Goal: Task Accomplishment & Management: Manage account settings

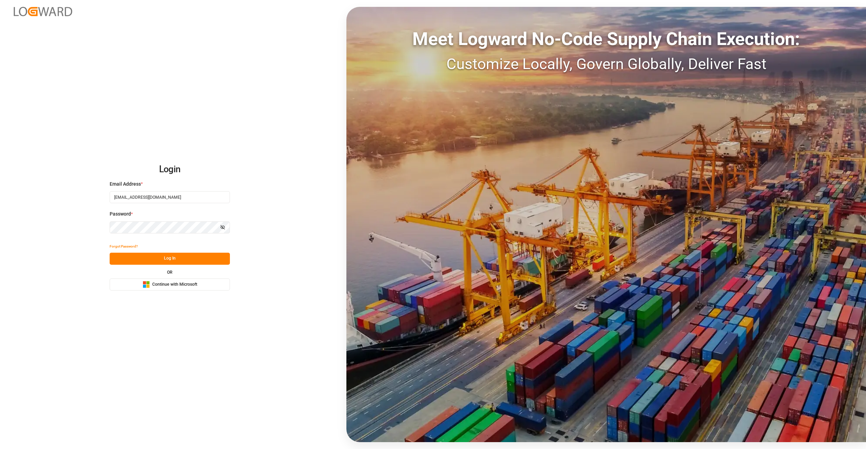
click at [194, 262] on button "Log In" at bounding box center [170, 259] width 120 height 12
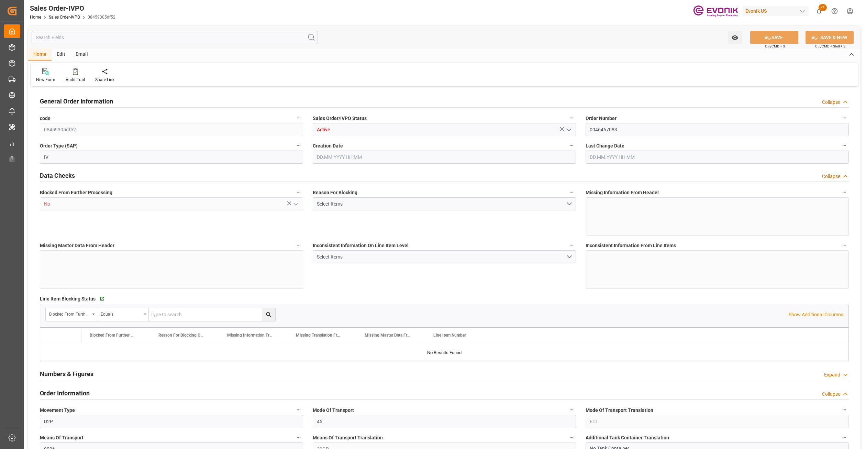
type input "CNSHA"
type input "0"
type input "1"
type input "2"
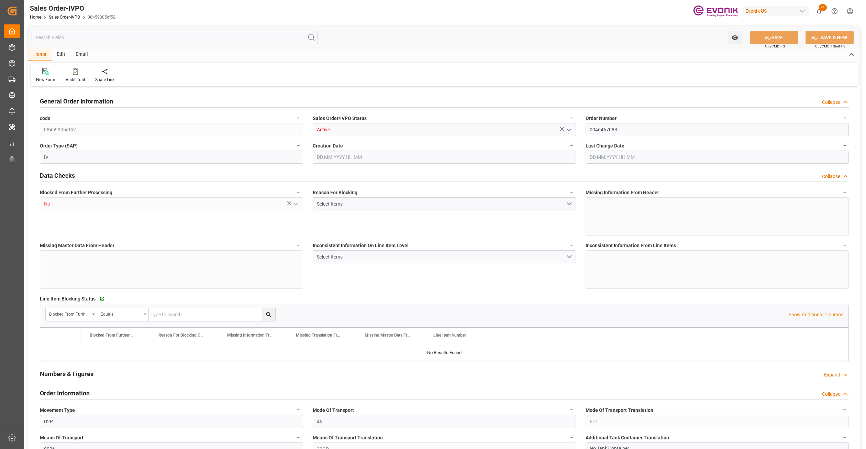
type input "17108.9"
type input "50.3442"
type input "17000"
type input "30"
type input "[DATE] 23:05"
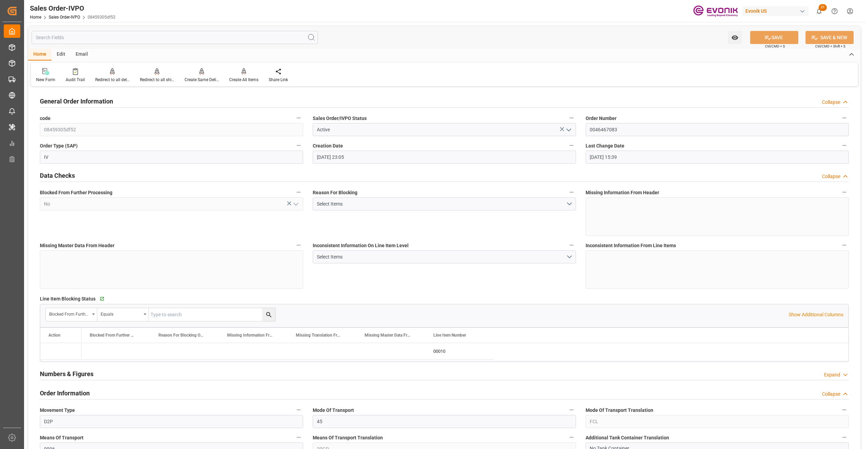
type input "[DATE] 15:39"
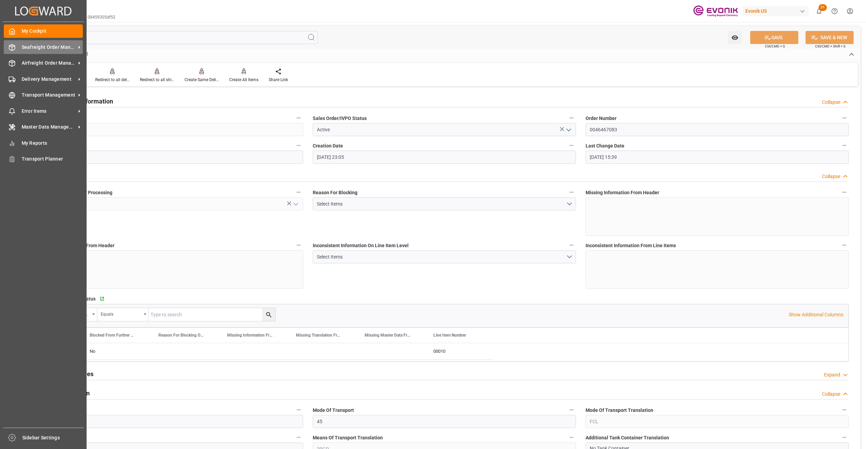
click at [49, 47] on span "Seafreight Order Management" at bounding box center [49, 47] width 54 height 7
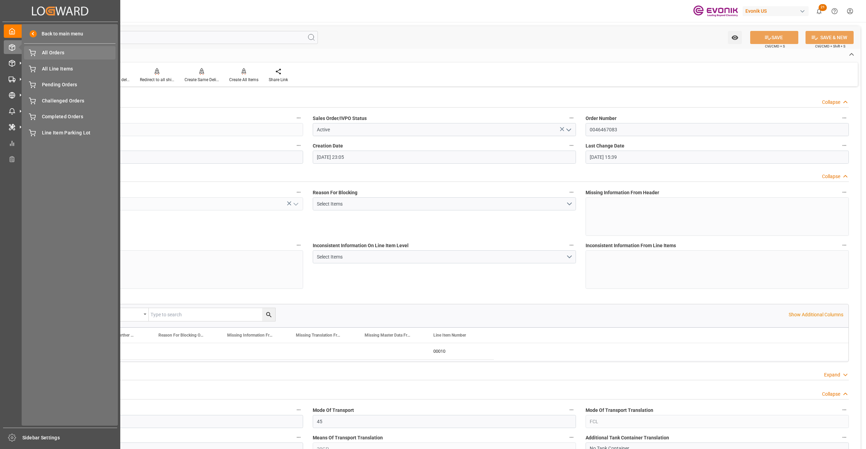
click at [54, 57] on div "All Orders All Orders" at bounding box center [69, 52] width 91 height 13
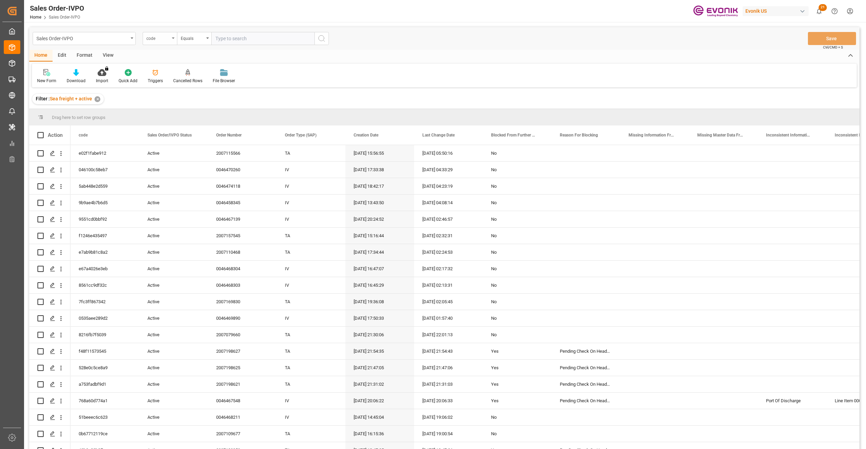
click at [166, 41] on div "code" at bounding box center [157, 38] width 23 height 8
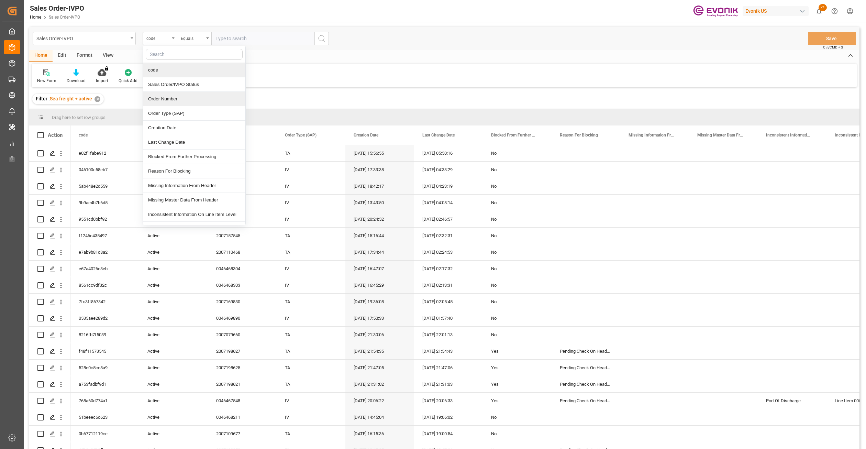
click at [177, 101] on div "Order Number" at bounding box center [194, 99] width 102 height 14
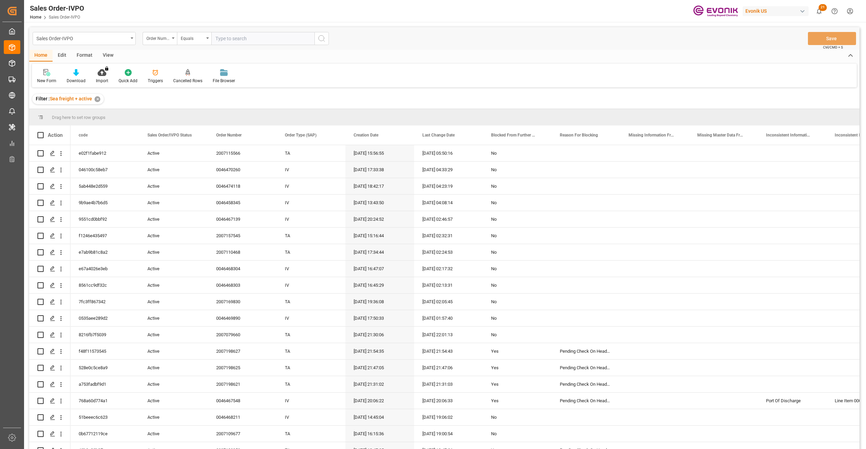
click at [251, 36] on input "text" at bounding box center [262, 38] width 103 height 13
paste input "Due to some issues with similar cases over MOBILE / [PERSON_NAME], please do no…"
drag, startPoint x: 283, startPoint y: 38, endPoint x: 209, endPoint y: 30, distance: 74.7
click at [209, 30] on div "Sales Order-IVPO Order Number Equals Due to some issues with similar cases over…" at bounding box center [444, 38] width 830 height 23
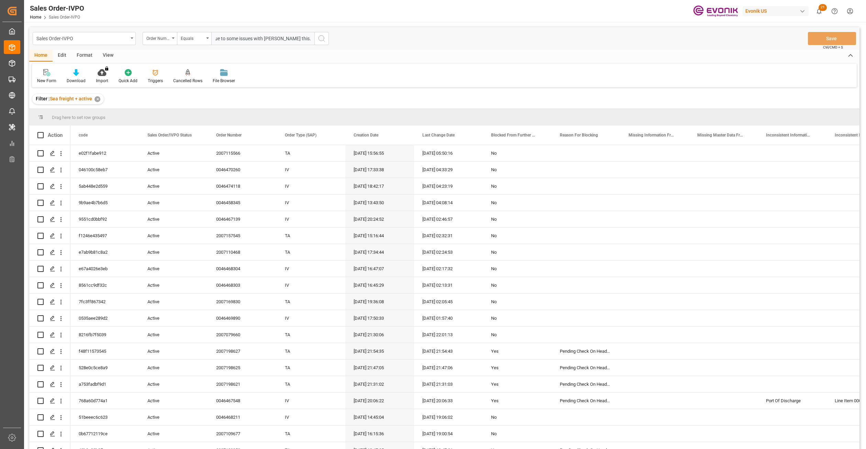
scroll to position [0, 0]
type input "Due to soas this."
drag, startPoint x: 227, startPoint y: 40, endPoint x: 206, endPoint y: 38, distance: 20.7
click at [206, 38] on div "Order Number Equals Due to soas this." at bounding box center [236, 38] width 186 height 13
click at [226, 35] on input "text" at bounding box center [262, 38] width 103 height 13
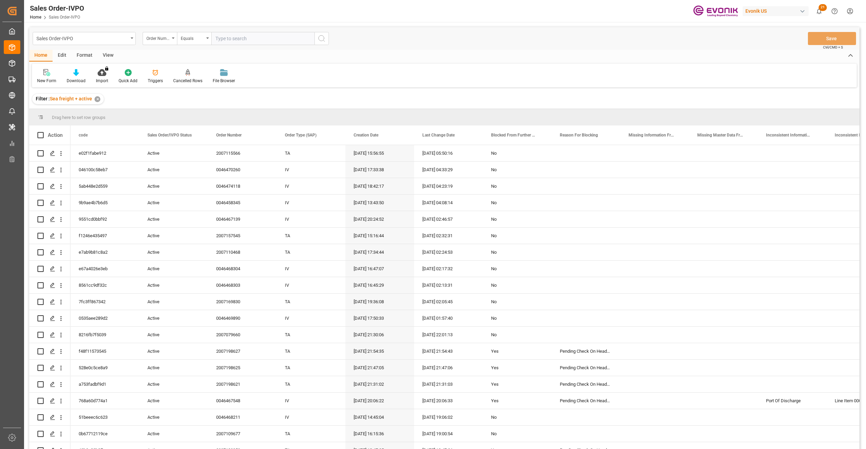
paste input "0046473299"
type input "0046473299"
click at [319, 41] on icon "search button" at bounding box center [322, 38] width 8 height 8
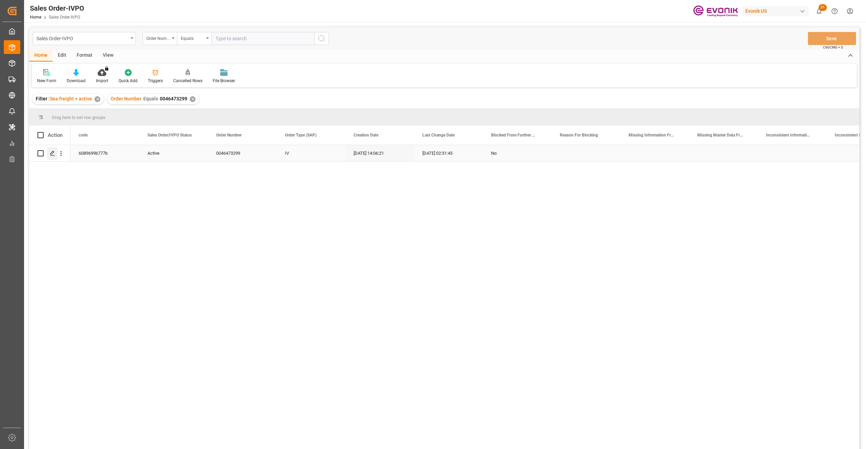
click at [50, 153] on icon "Press SPACE to select this row." at bounding box center [52, 153] width 5 height 5
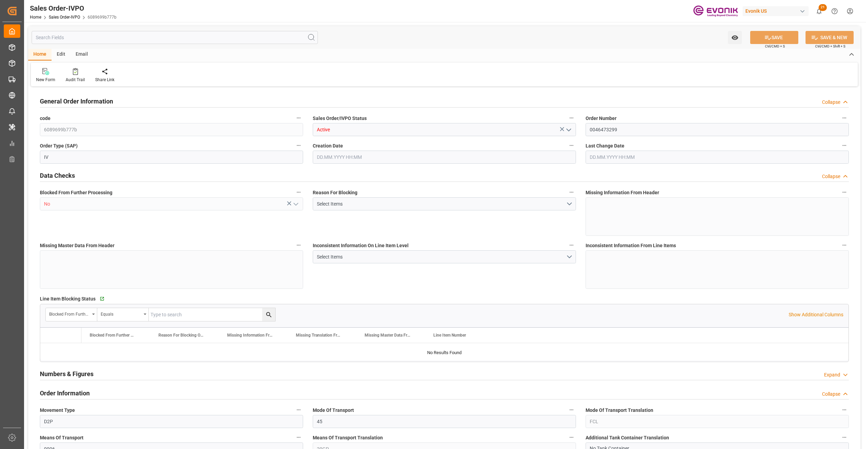
type input "COCTG"
type input "0"
type input "5"
type input "7"
type input "34"
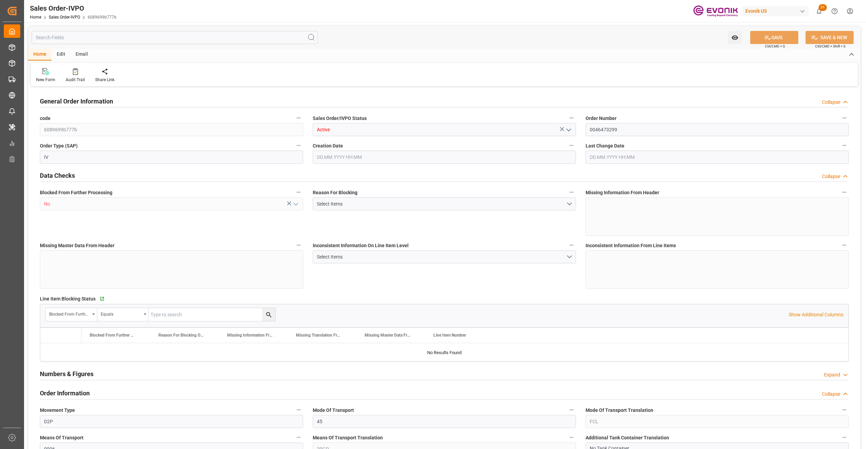
type input "102700"
type input "990.8"
type input "85000"
type input "150"
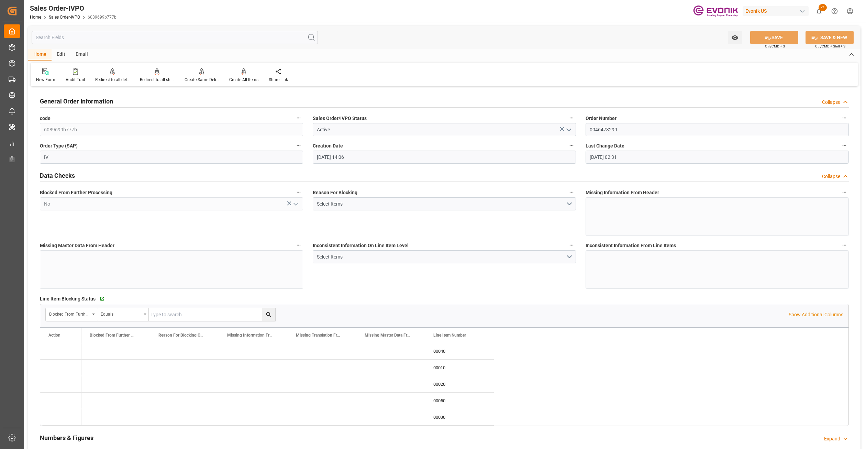
type input "[DATE] 14:06"
type input "[DATE] 02:31"
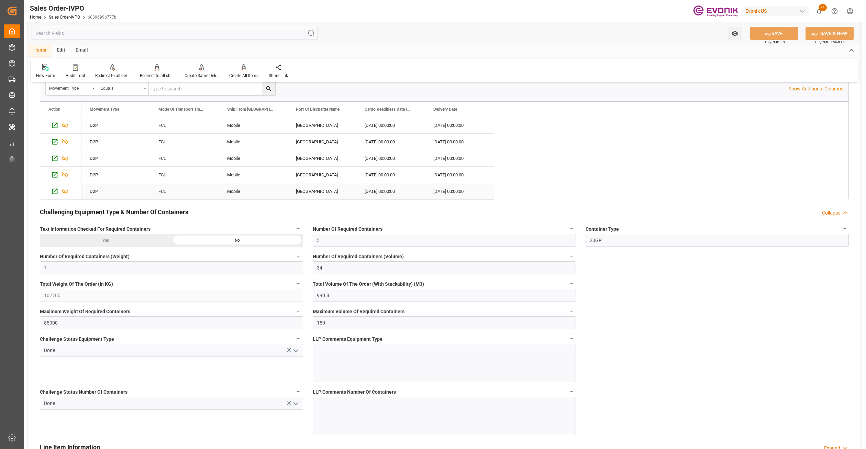
scroll to position [1203, 0]
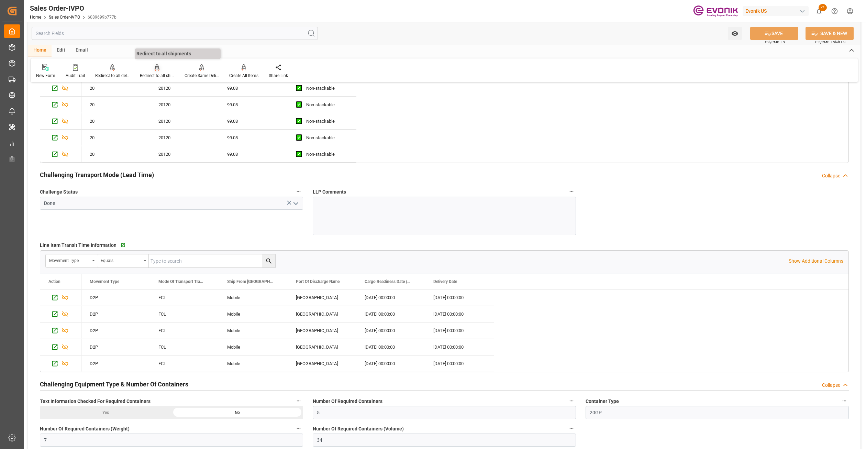
click at [159, 69] on div at bounding box center [157, 67] width 34 height 7
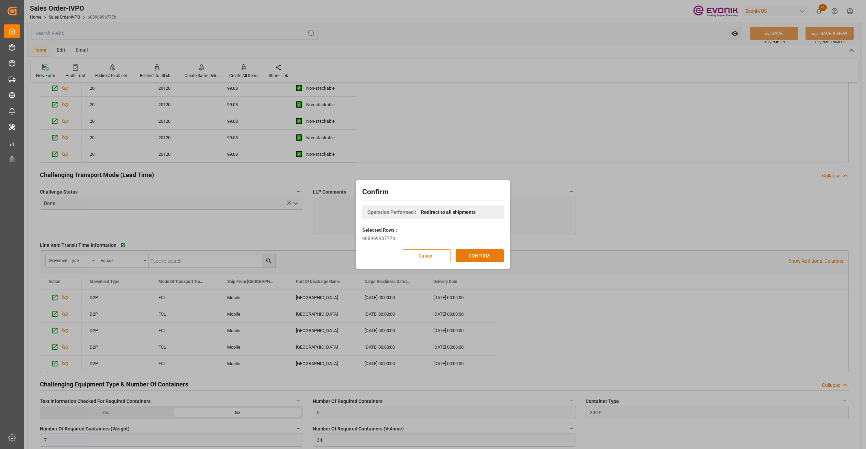
click at [484, 256] on button "CONFIRM" at bounding box center [480, 255] width 48 height 13
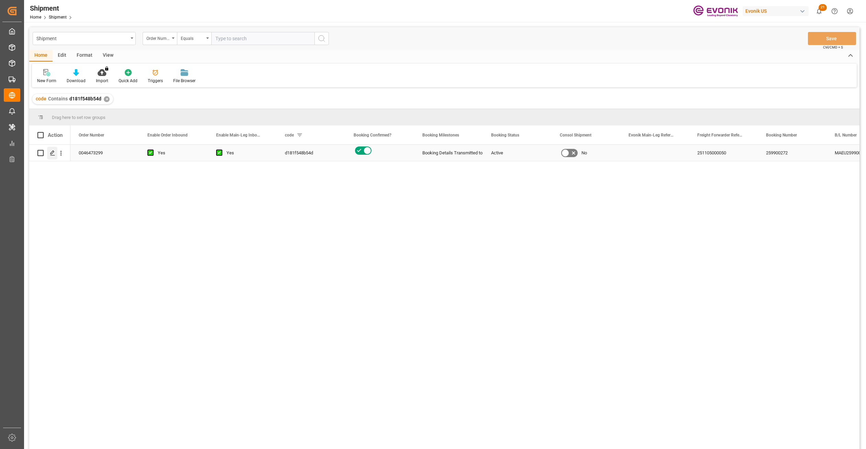
click at [51, 155] on icon "Press SPACE to select this row." at bounding box center [52, 152] width 5 height 5
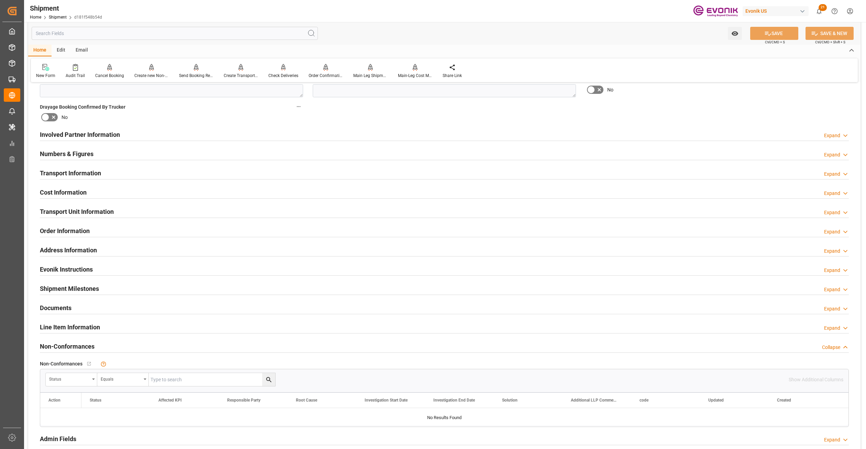
scroll to position [172, 0]
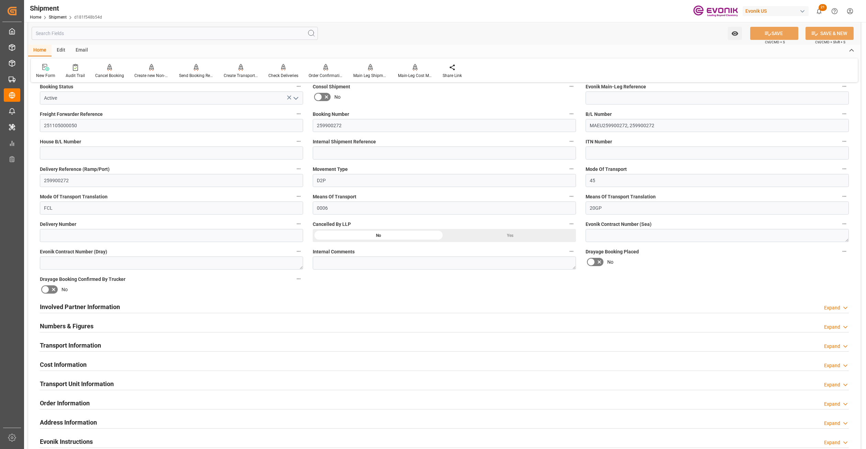
click at [187, 362] on div "Cost Information Expand" at bounding box center [444, 363] width 809 height 13
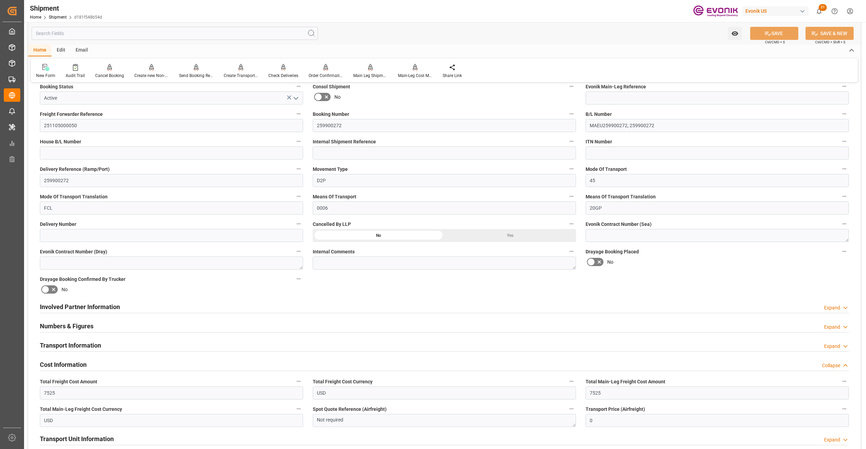
scroll to position [344, 0]
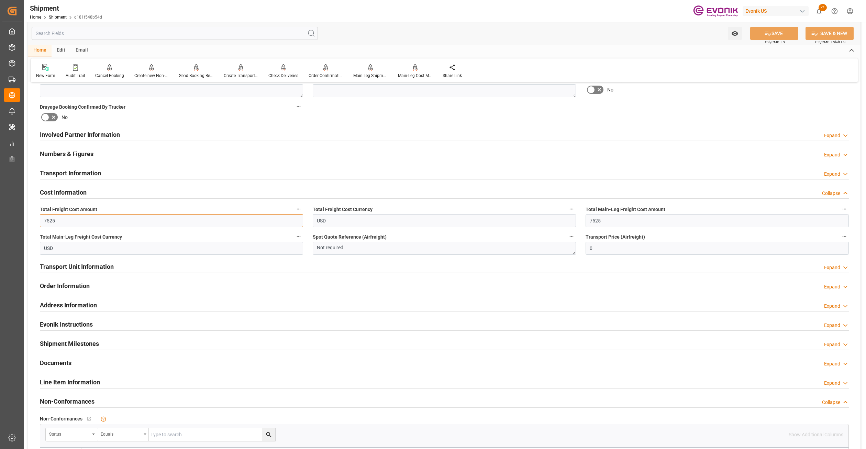
click at [65, 223] on input "7525" at bounding box center [171, 220] width 263 height 13
type input "7875"
click at [625, 223] on input "7525" at bounding box center [717, 220] width 263 height 13
type input "7"
type input "0"
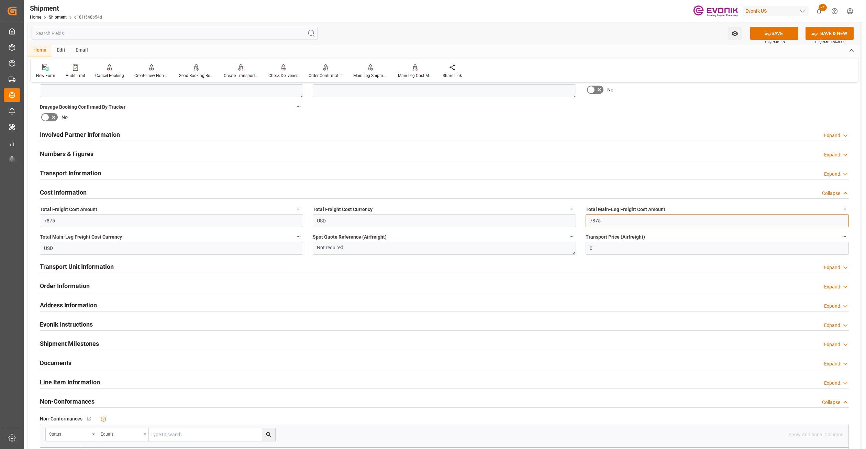
type input "7875"
click at [696, 107] on div "Booking Confirmation Milestone Bar Collapse Submitted to FFW for Booking (Pendi…" at bounding box center [444, 128] width 833 height 766
click at [767, 34] on icon at bounding box center [767, 33] width 7 height 7
